Goal: Information Seeking & Learning: Find specific fact

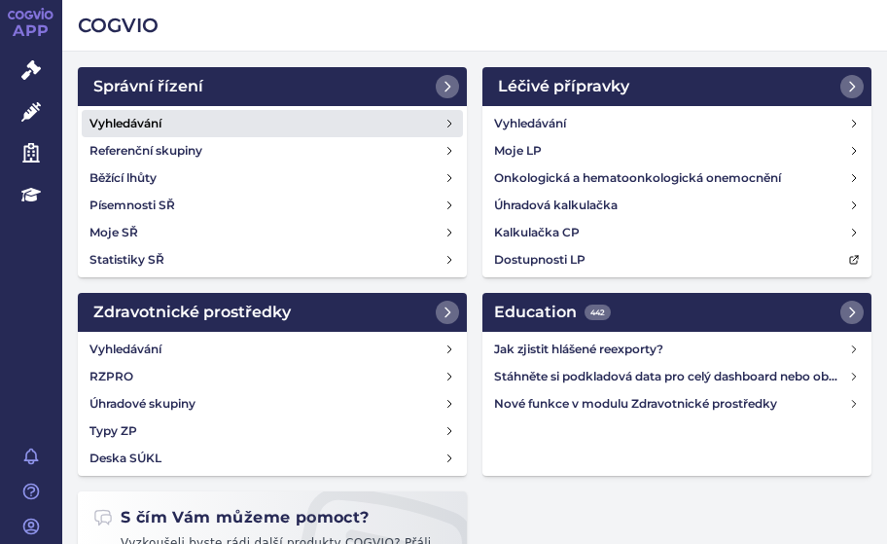
click at [134, 119] on h4 "Vyhledávání" at bounding box center [126, 123] width 72 height 19
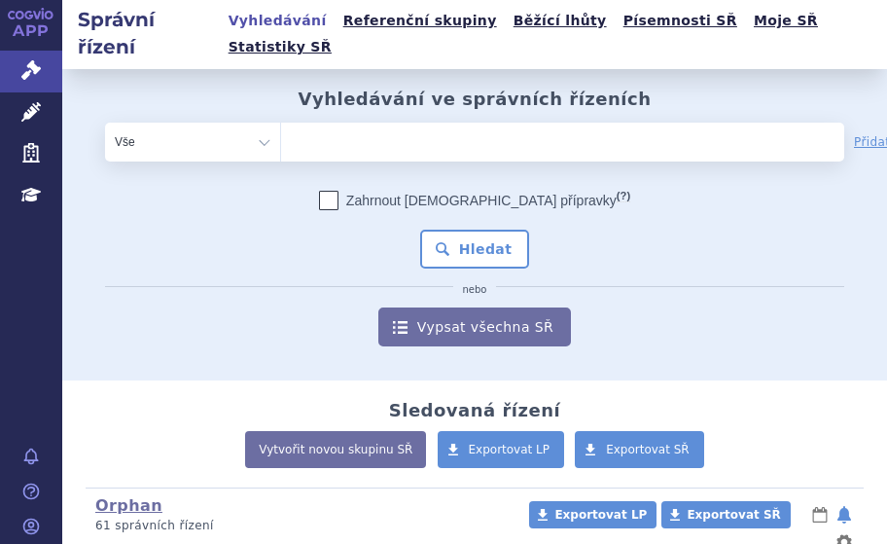
click at [316, 123] on ul at bounding box center [504, 138] width 447 height 31
click at [281, 123] on select at bounding box center [280, 141] width 1 height 39
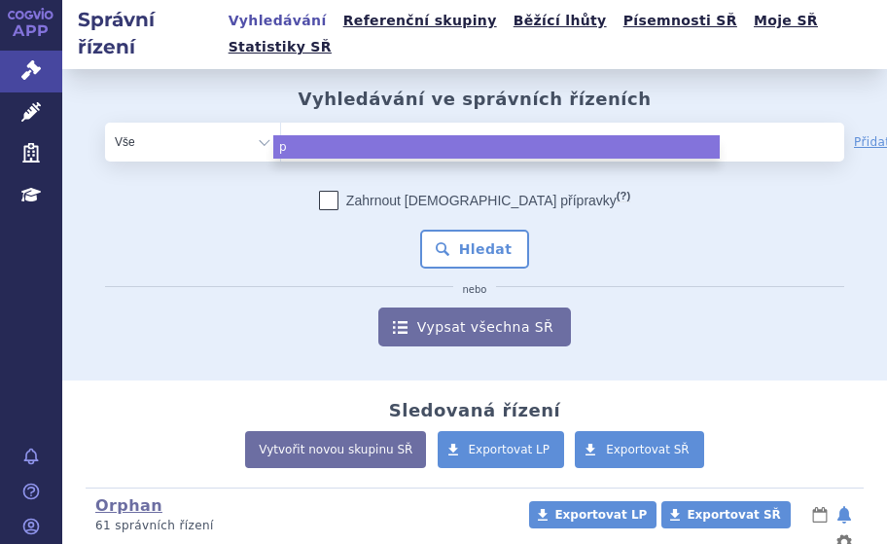
type input "po"
type input "pov"
type input "povi"
type input "povid"
type input "povido"
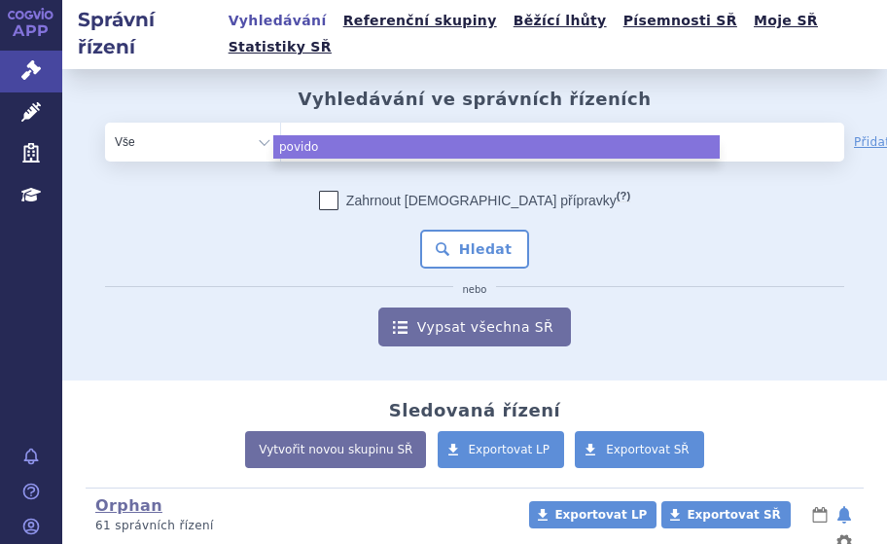
type input "povidon"
select select "povidon"
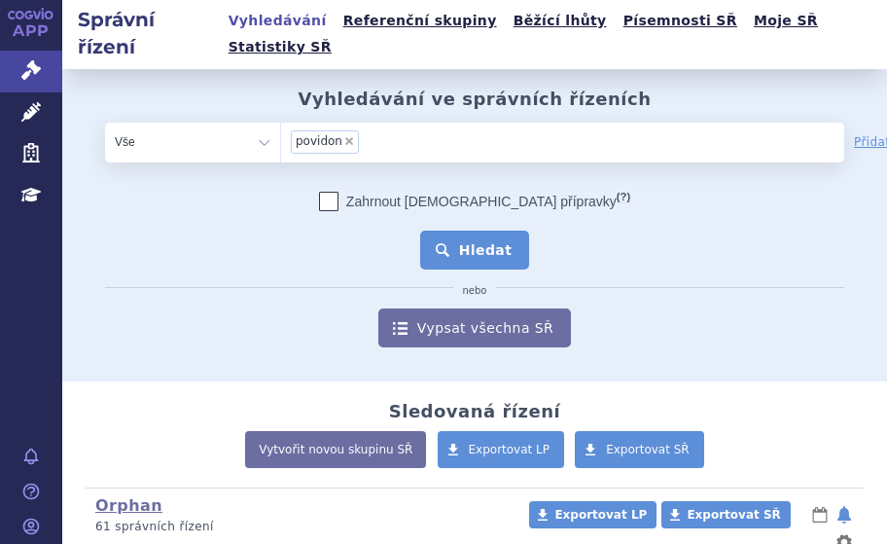
click at [435, 231] on button "Hledat" at bounding box center [475, 250] width 110 height 39
